Goal: Navigation & Orientation: Find specific page/section

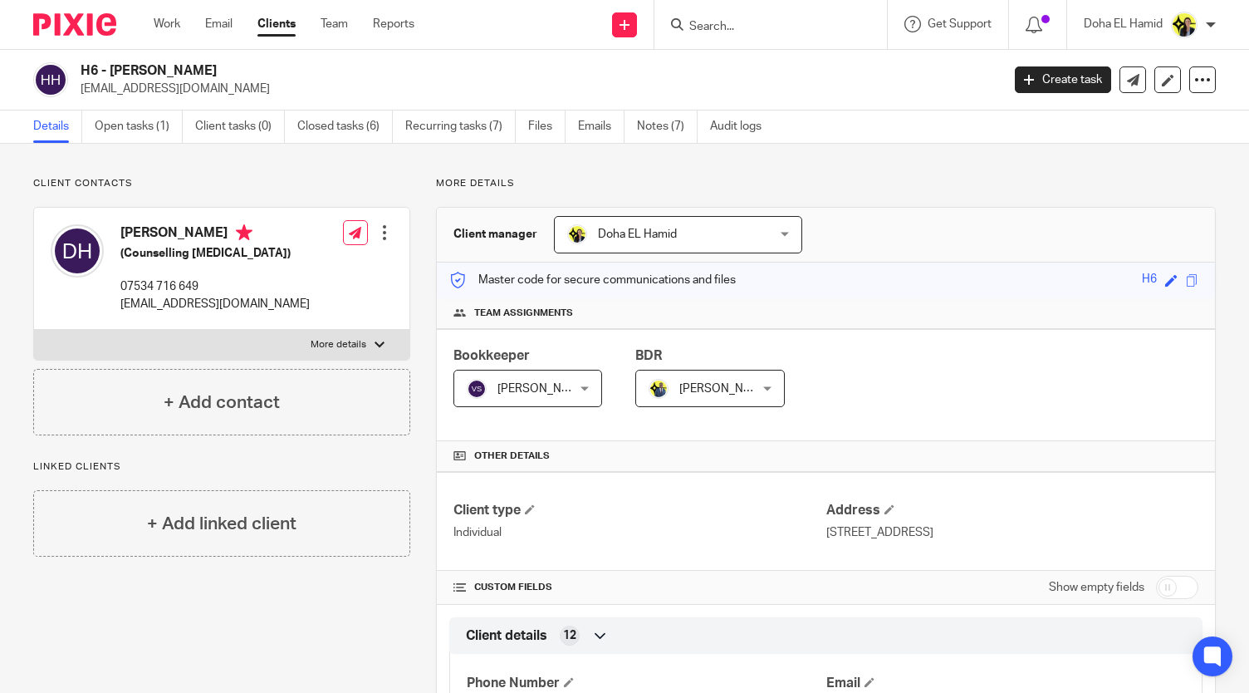
click at [713, 20] on input "Search" at bounding box center [763, 27] width 150 height 15
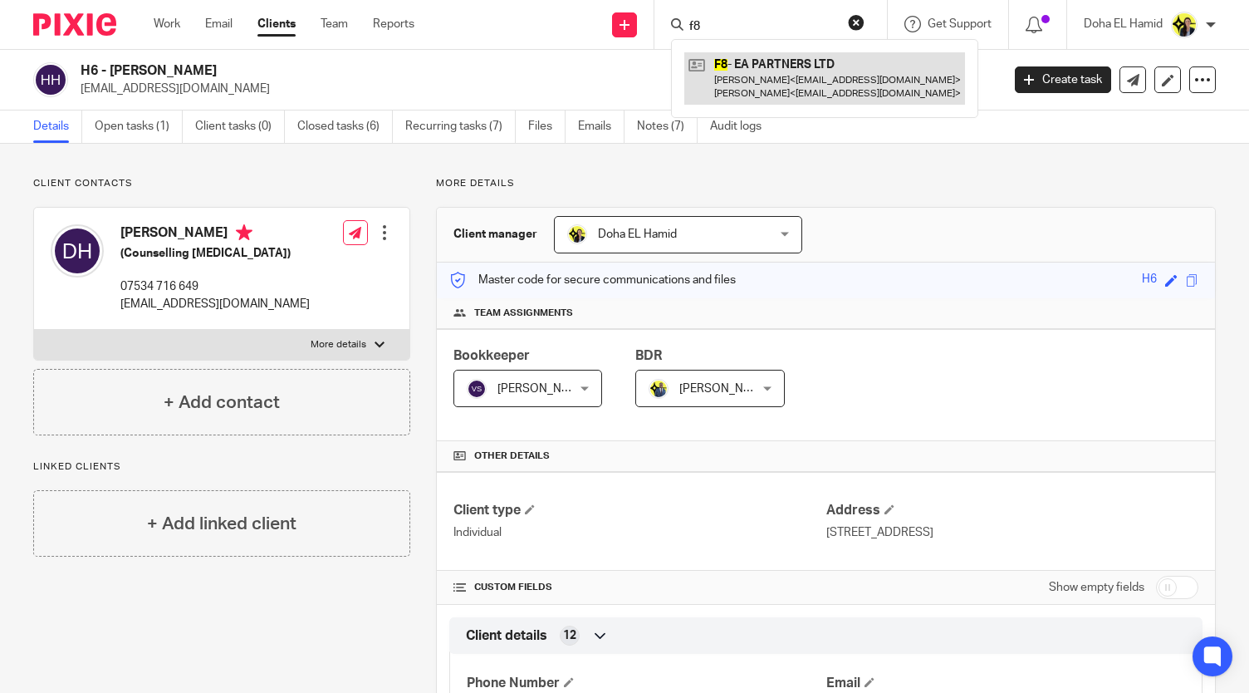
type input "f8"
click at [743, 77] on link at bounding box center [824, 78] width 281 height 52
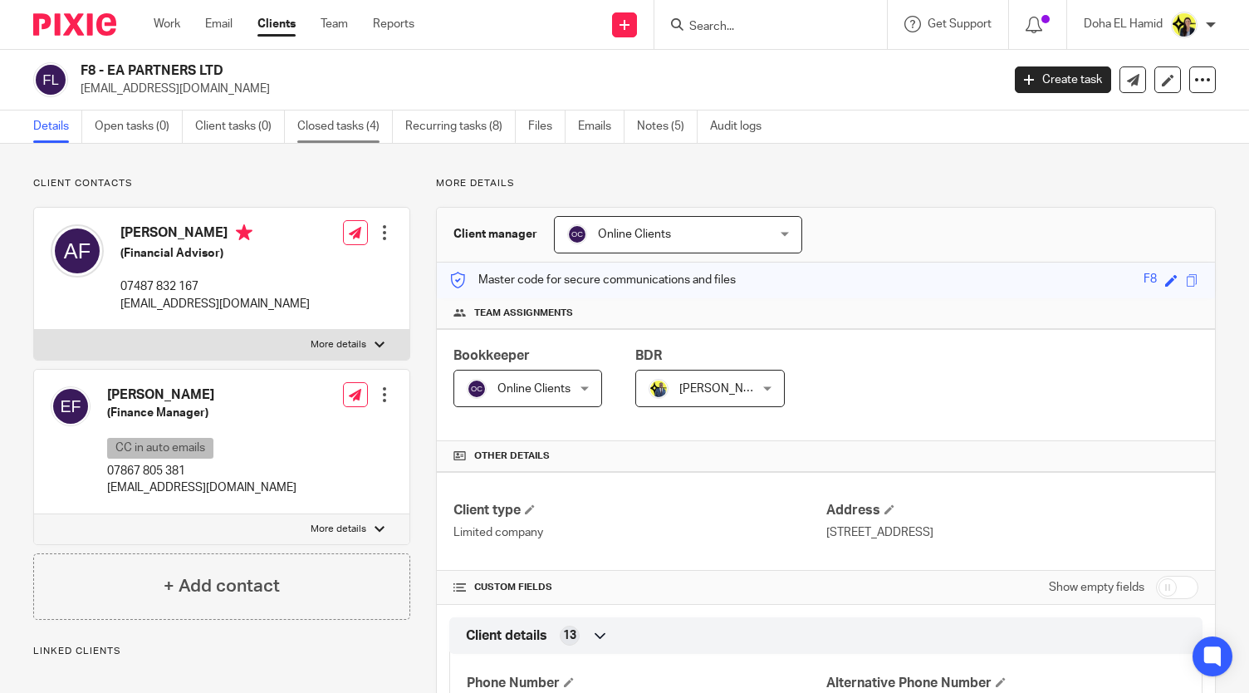
click at [366, 120] on link "Closed tasks (4)" at bounding box center [345, 126] width 96 height 32
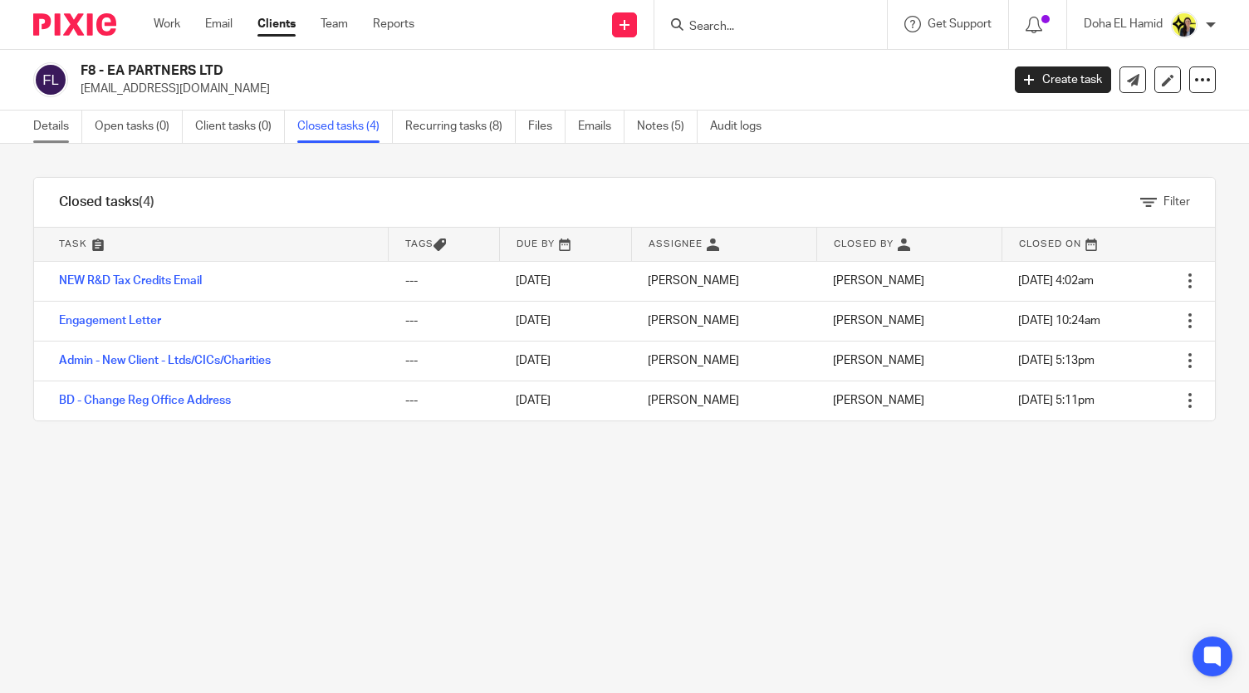
click at [42, 140] on link "Details" at bounding box center [57, 126] width 49 height 32
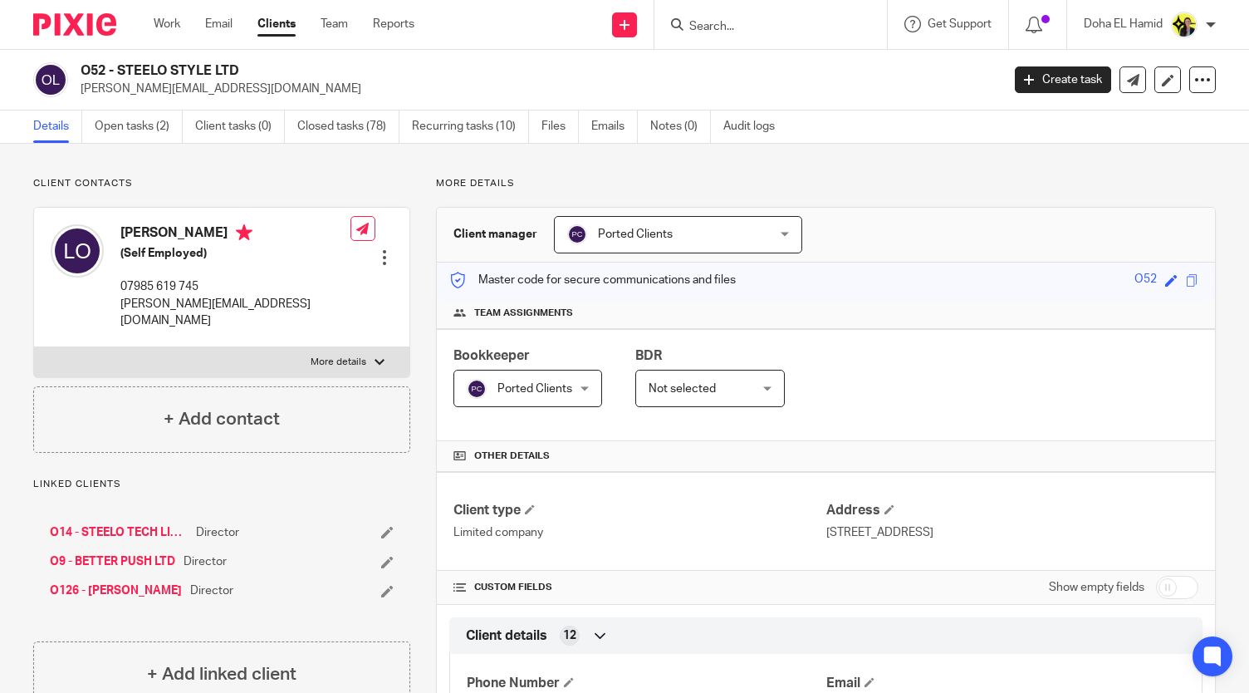
click at [172, 32] on link "Work" at bounding box center [167, 24] width 27 height 17
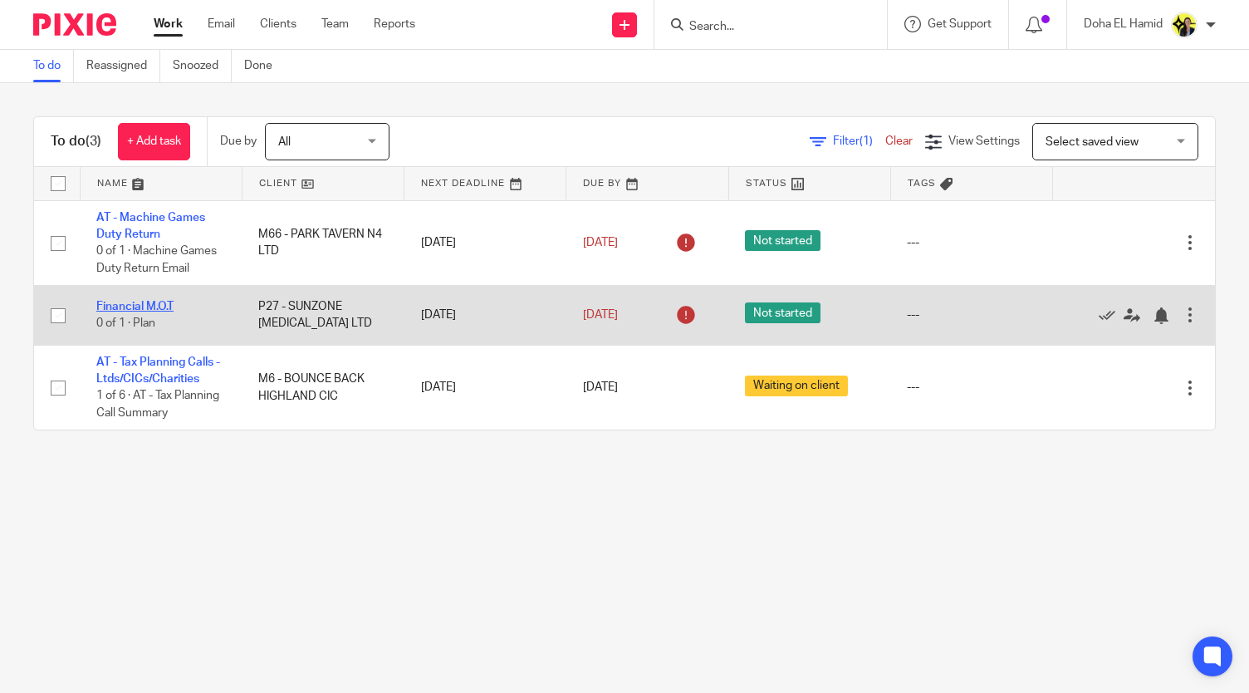
click at [140, 301] on link "Financial M.O.T" at bounding box center [134, 307] width 77 height 12
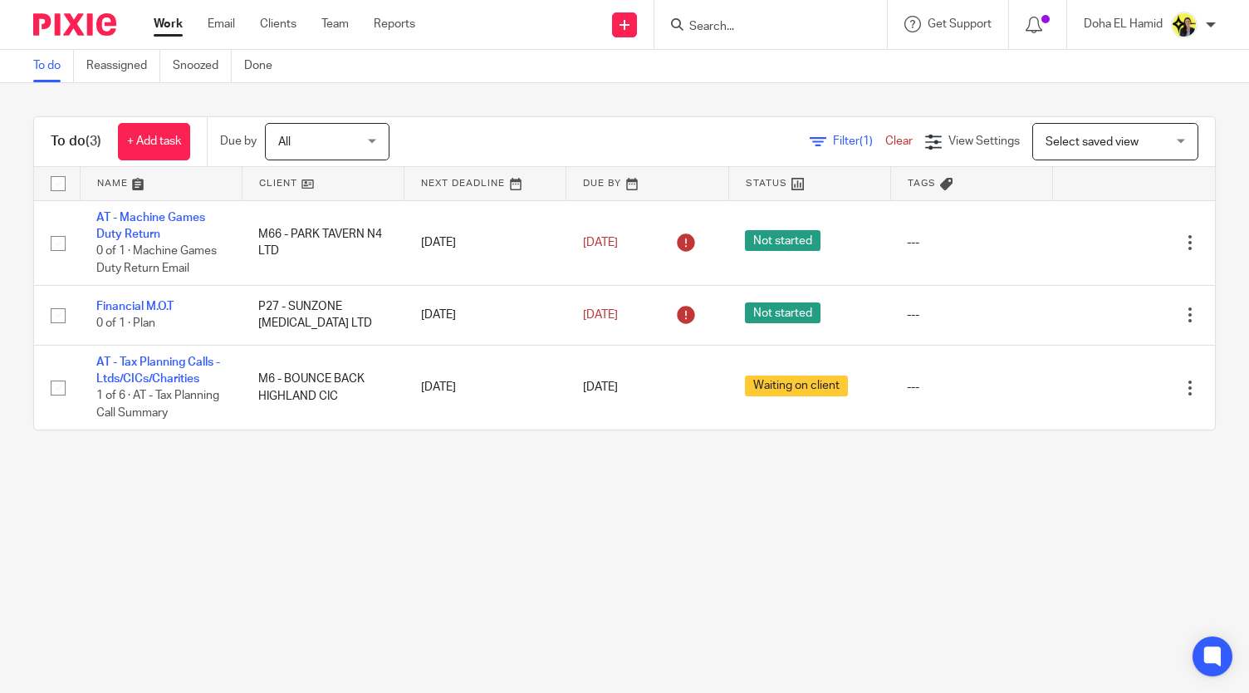
click at [738, 20] on input "Search" at bounding box center [763, 27] width 150 height 15
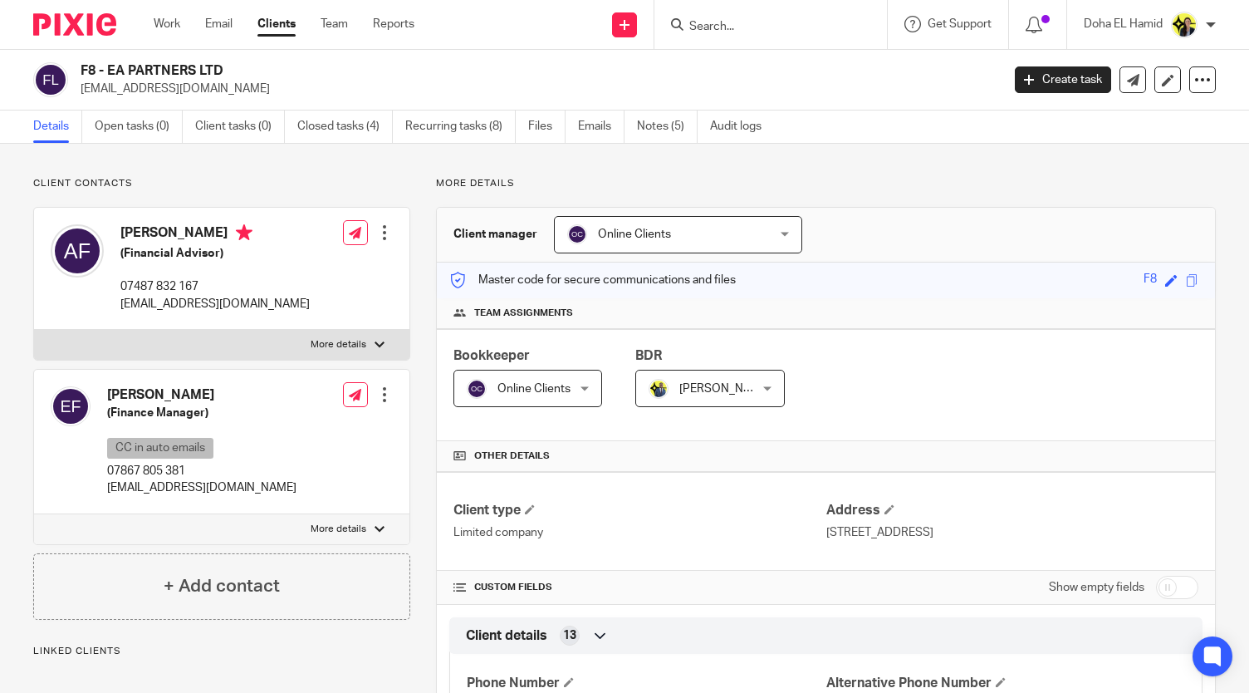
click at [710, 29] on input "Search" at bounding box center [763, 27] width 150 height 15
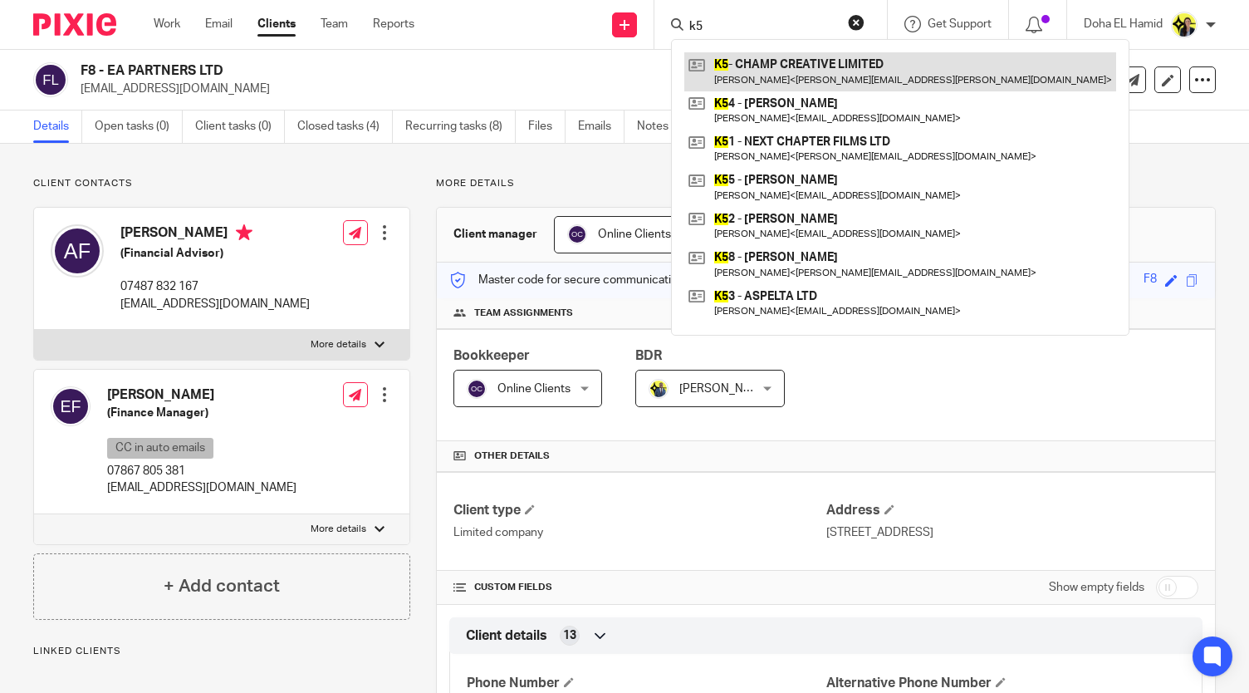
type input "k5"
click at [851, 67] on link at bounding box center [900, 71] width 432 height 38
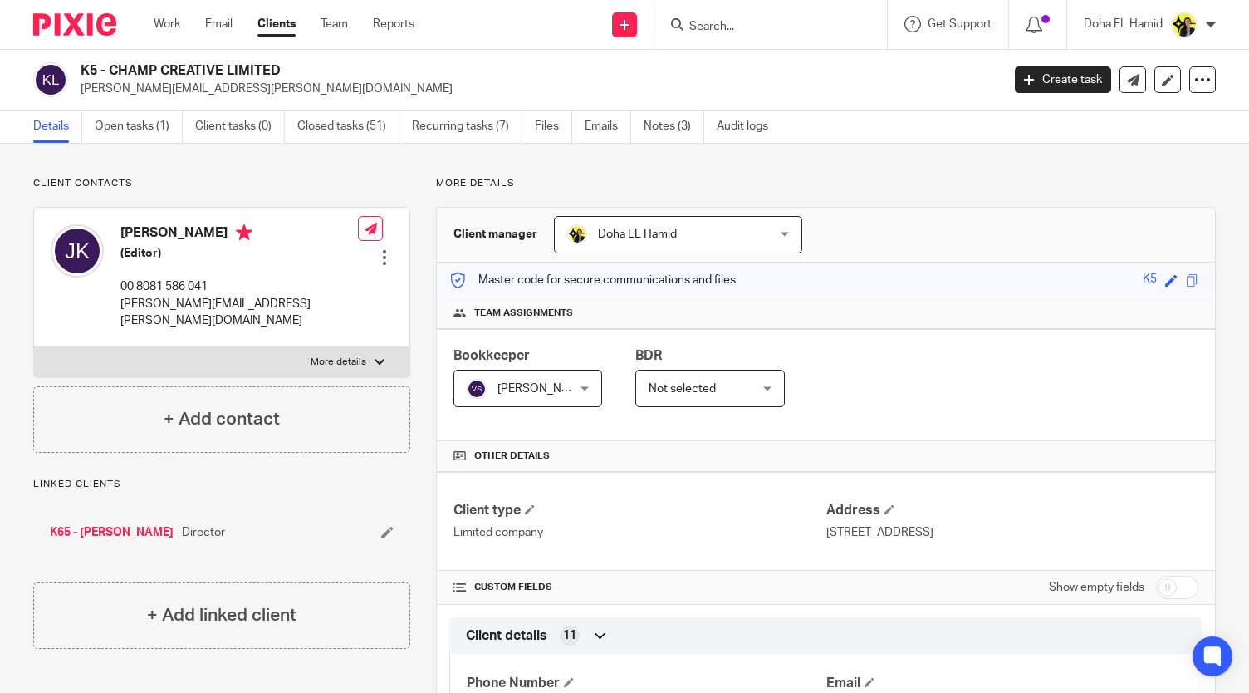
click at [749, 17] on form at bounding box center [776, 24] width 177 height 21
click at [735, 23] on input "Search" at bounding box center [763, 27] width 150 height 15
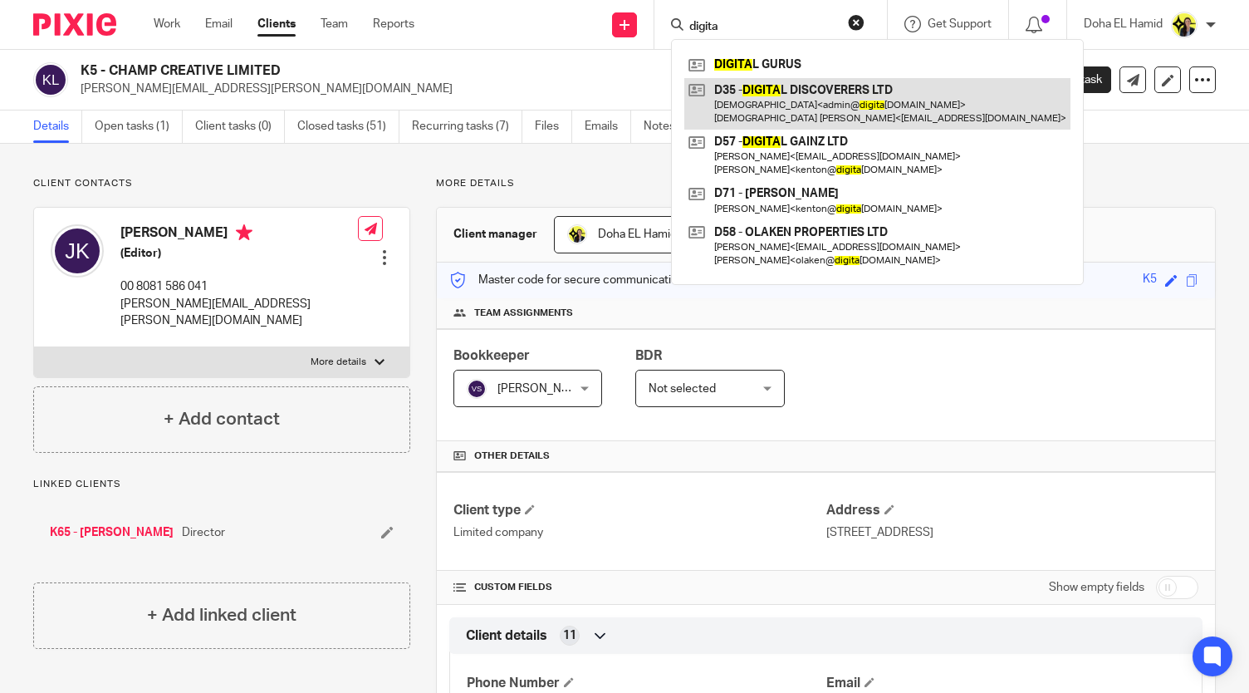
type input "digita"
click at [805, 97] on link at bounding box center [877, 104] width 386 height 52
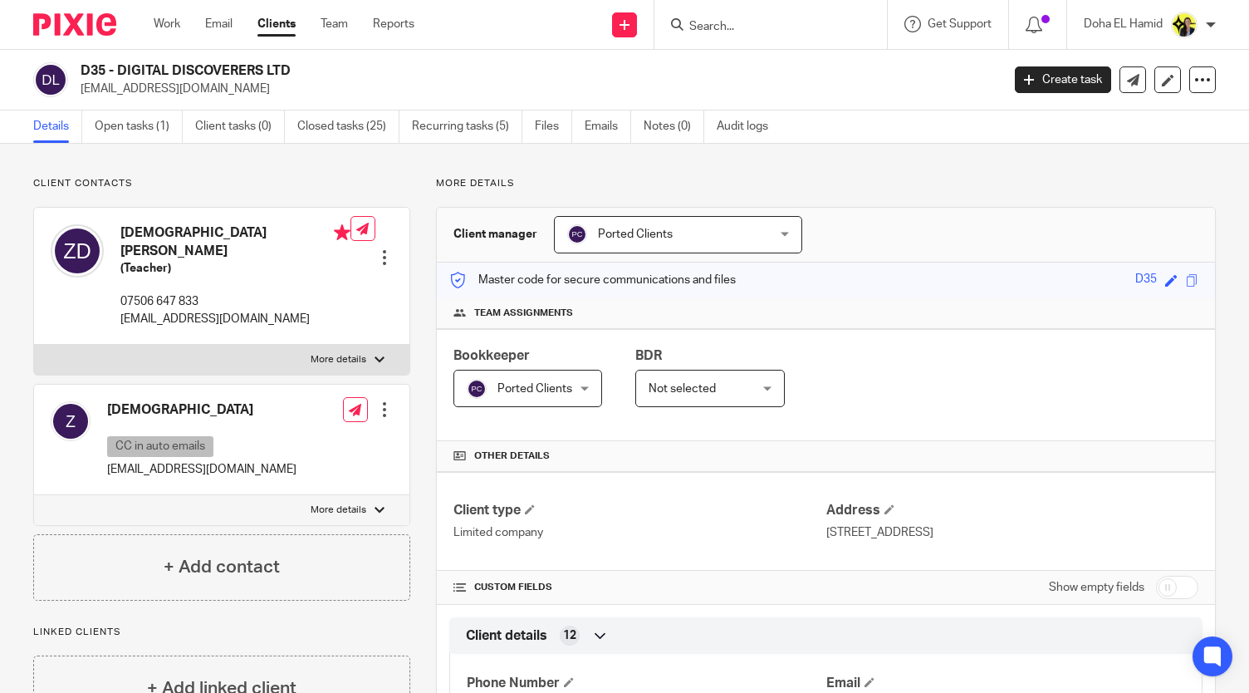
click at [709, 25] on input "Search" at bounding box center [763, 27] width 150 height 15
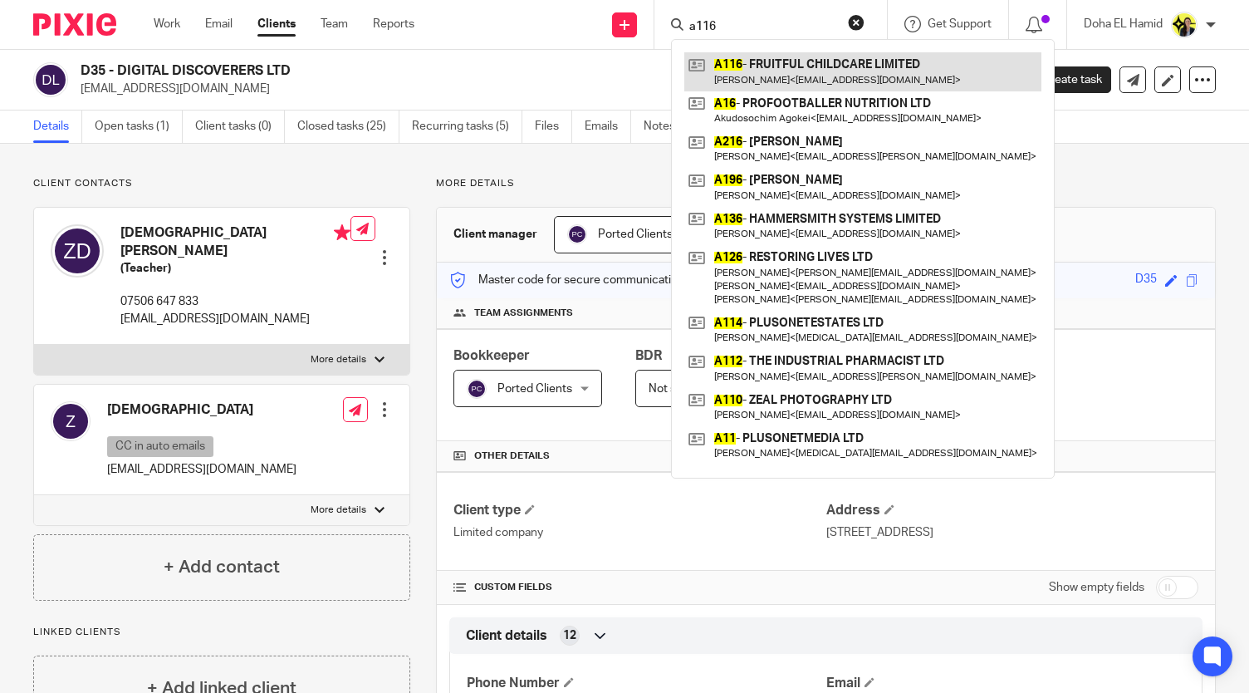
type input "a116"
click at [748, 57] on link at bounding box center [862, 71] width 357 height 38
